Goal: Task Accomplishment & Management: Manage account settings

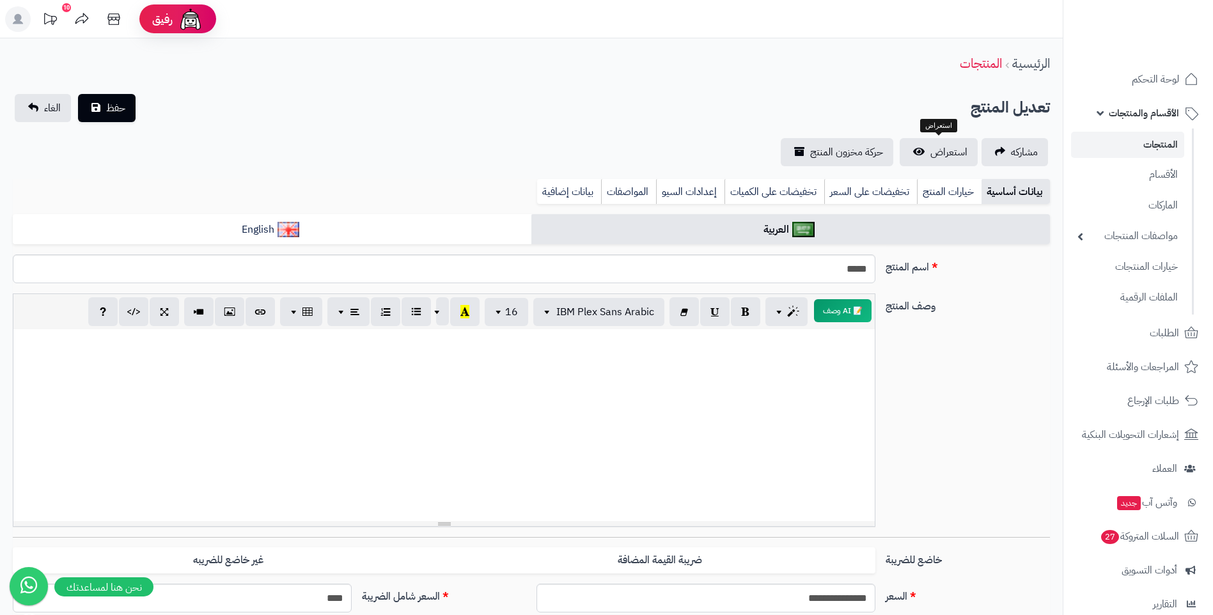
select select
click at [1167, 77] on span "لوحة التحكم" at bounding box center [1155, 79] width 47 height 18
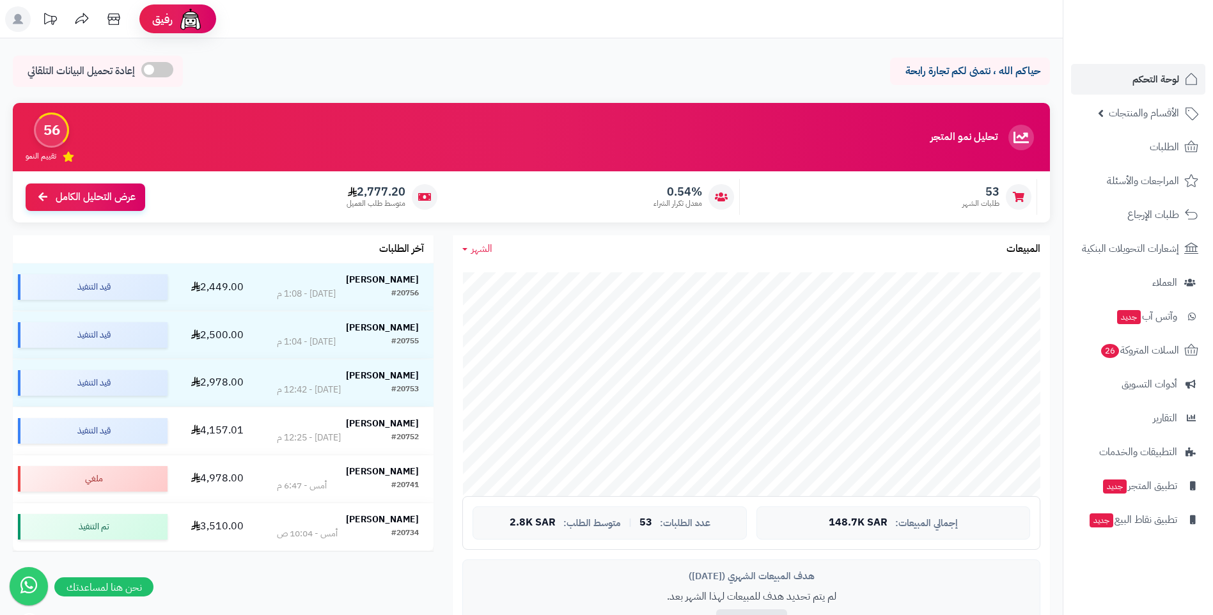
click at [463, 249] on icon at bounding box center [464, 249] width 5 height 3
click at [518, 344] on link "السنة" at bounding box center [504, 350] width 102 height 24
